Goal: Task Accomplishment & Management: Manage account settings

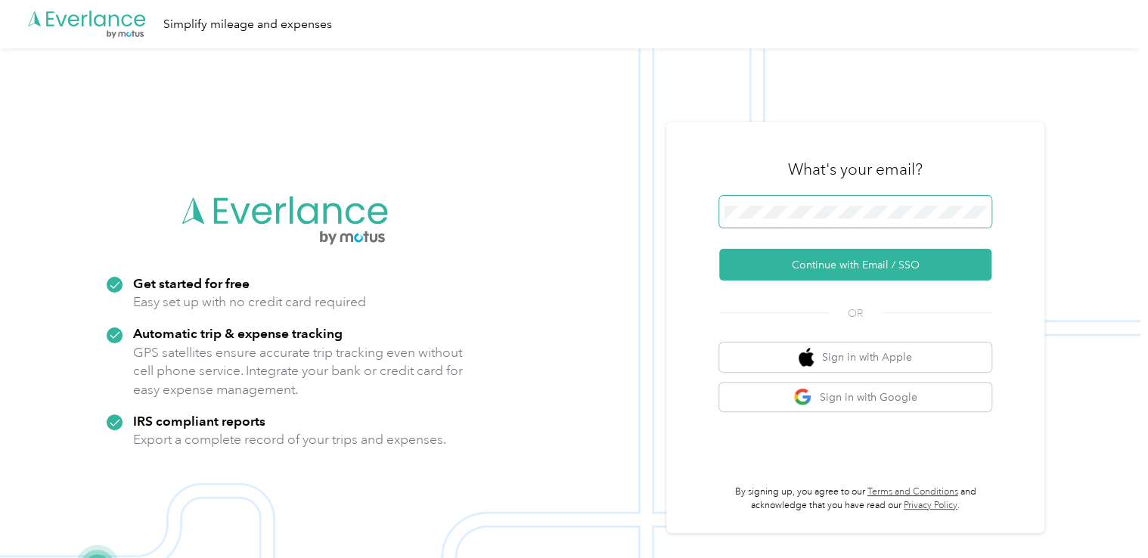
click at [797, 223] on span at bounding box center [855, 212] width 272 height 32
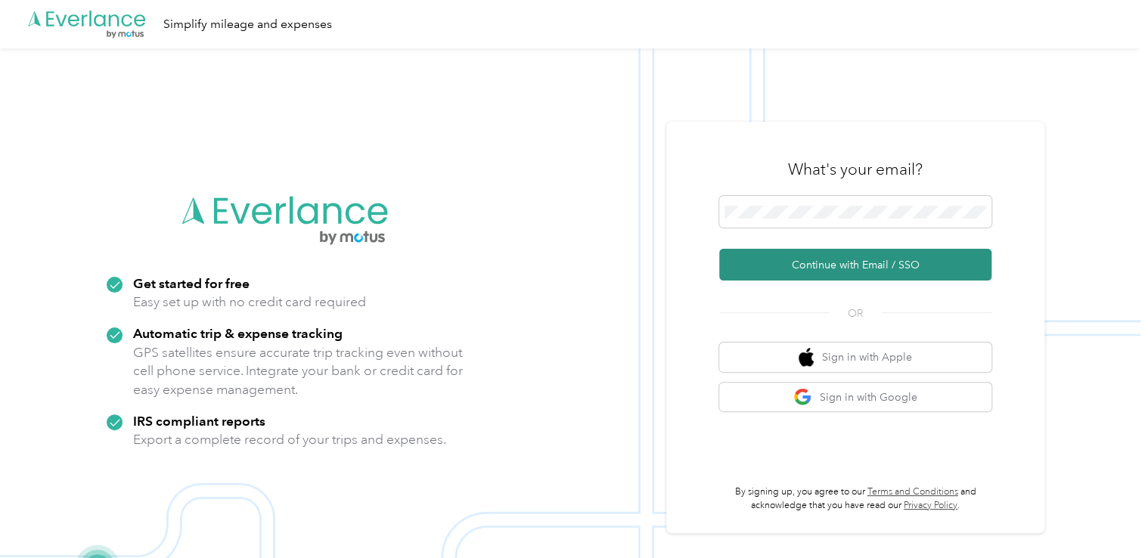
click at [841, 271] on button "Continue with Email / SSO" at bounding box center [855, 265] width 272 height 32
click at [858, 256] on button "Continue with Email / SSO" at bounding box center [855, 265] width 272 height 32
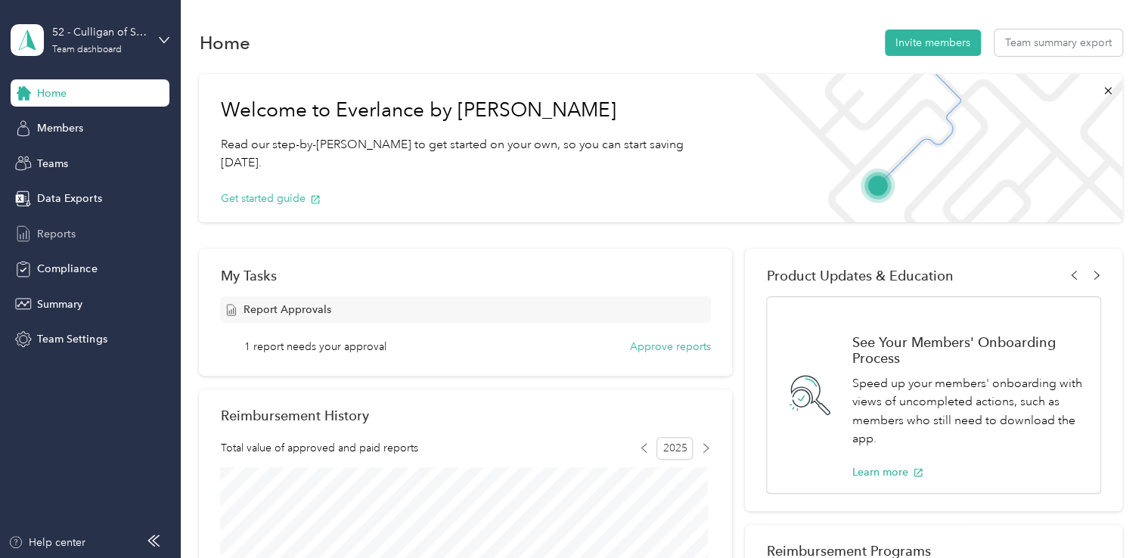
click at [78, 228] on div "Reports" at bounding box center [90, 233] width 159 height 27
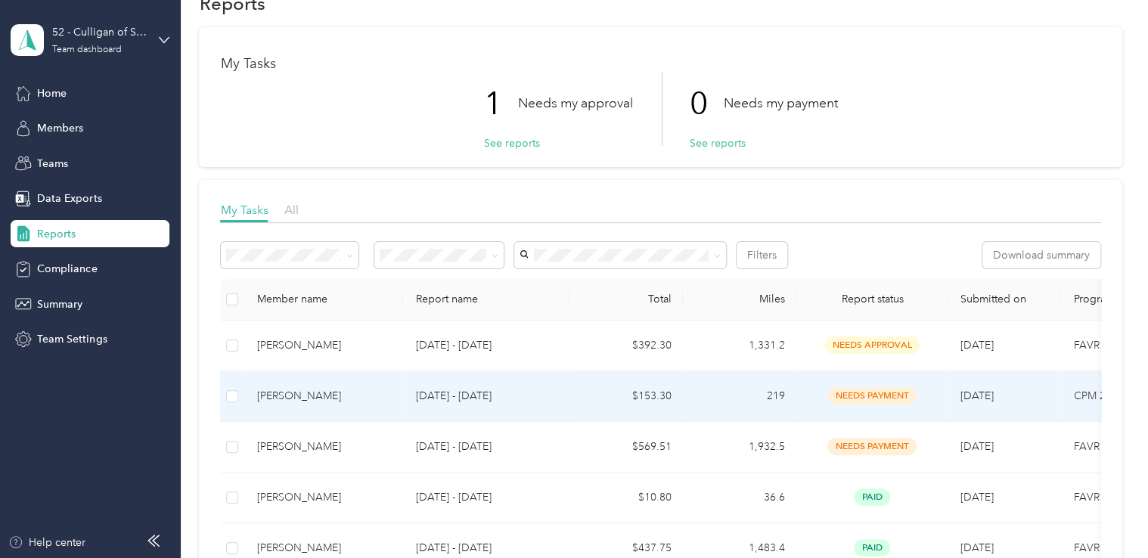
scroll to position [76, 0]
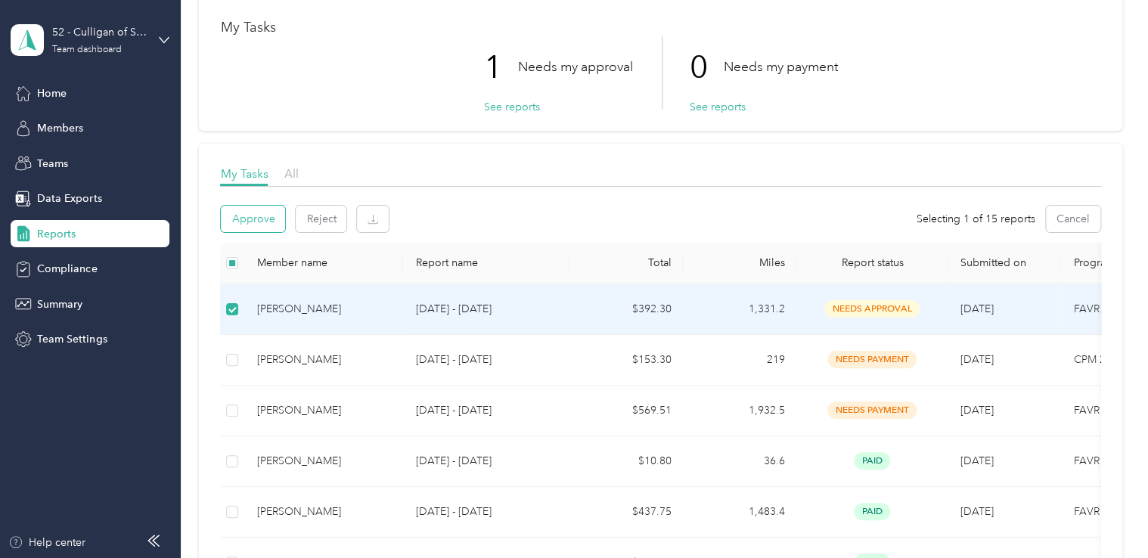
click at [257, 218] on button "Approve" at bounding box center [253, 219] width 64 height 26
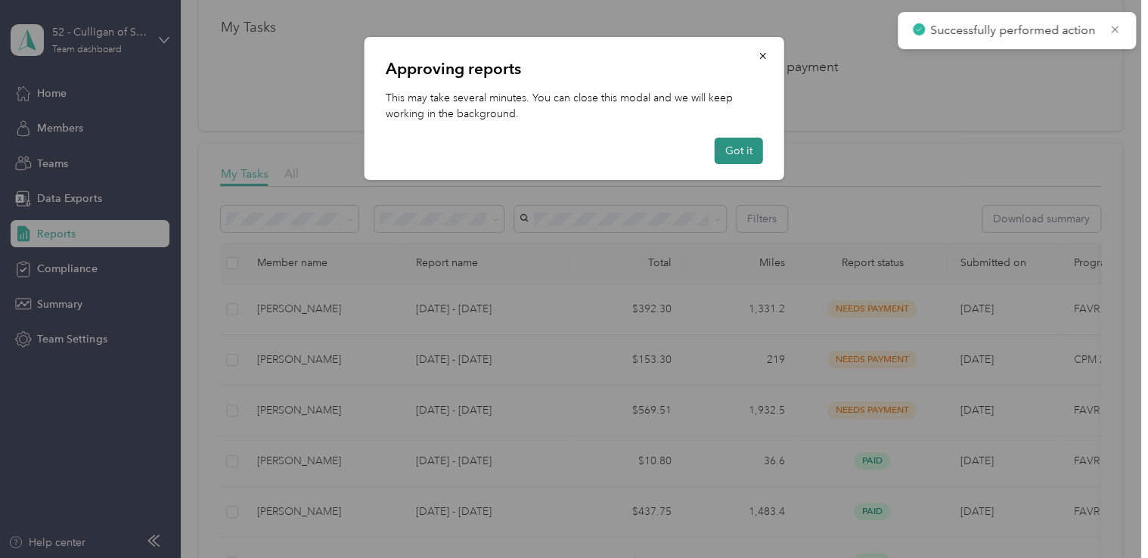
click at [742, 147] on button "Got it" at bounding box center [738, 151] width 48 height 26
